Goal: Navigation & Orientation: Find specific page/section

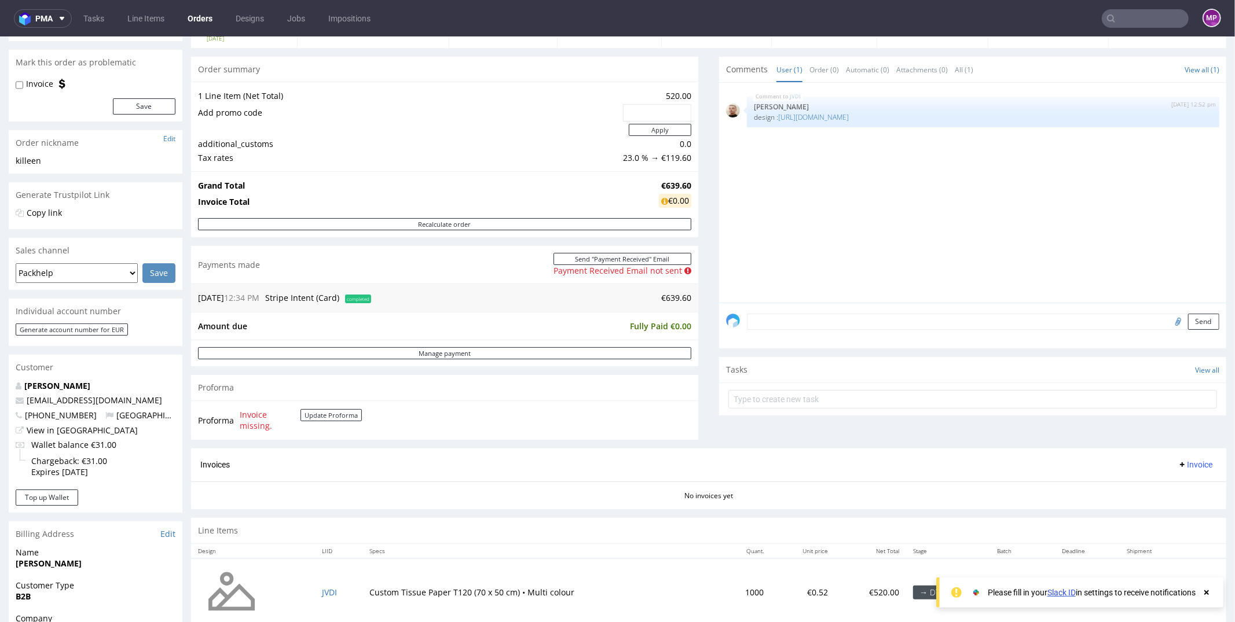
scroll to position [113, 0]
